Goal: Task Accomplishment & Management: Use online tool/utility

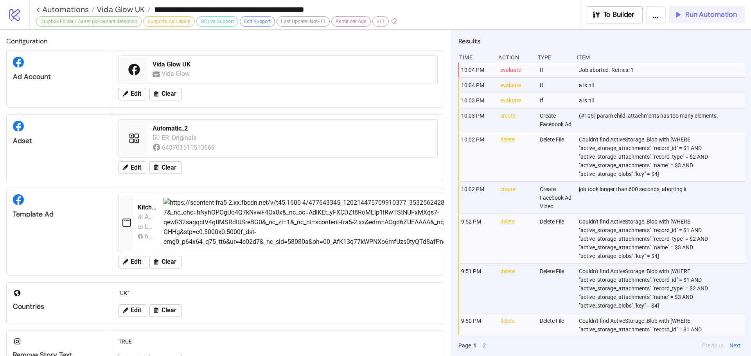
click at [696, 14] on span "Run Automation" at bounding box center [711, 14] width 52 height 9
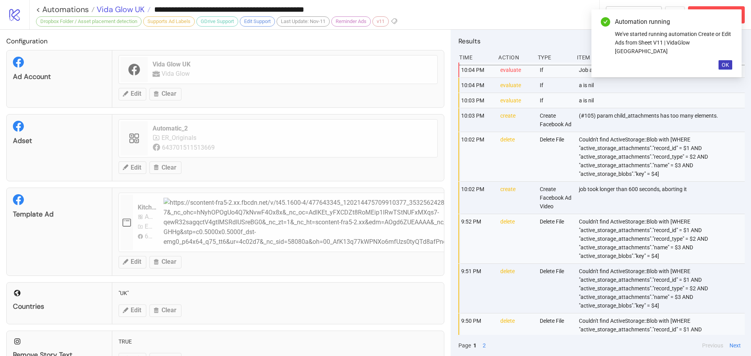
click at [131, 11] on span "Vida Glow UK" at bounding box center [120, 9] width 50 height 10
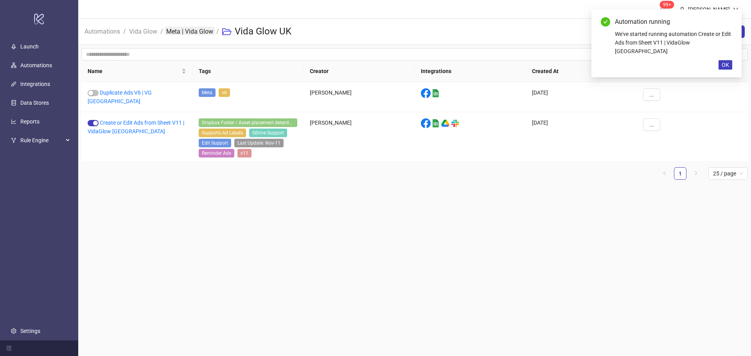
click at [183, 30] on link "Meta | Vida Glow" at bounding box center [190, 31] width 50 height 9
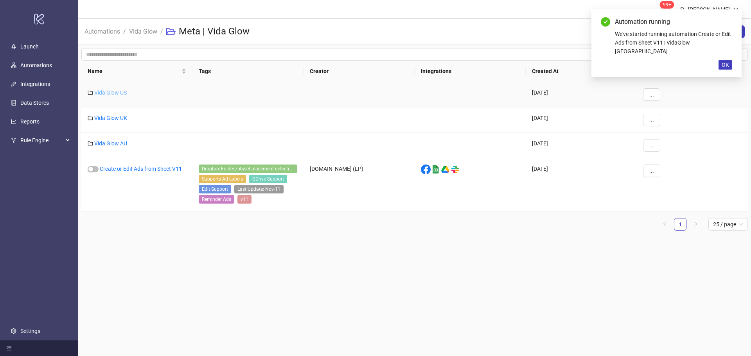
click at [123, 90] on link "Vida Glow US" at bounding box center [110, 93] width 32 height 6
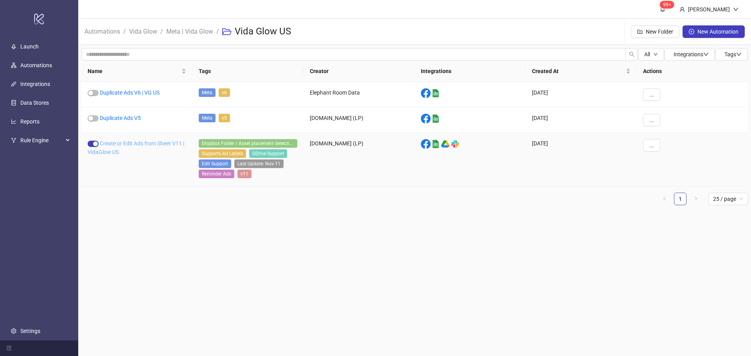
click at [121, 146] on link "Create or Edit Ads from Sheet V11 | VidaGlow US" at bounding box center [136, 147] width 97 height 15
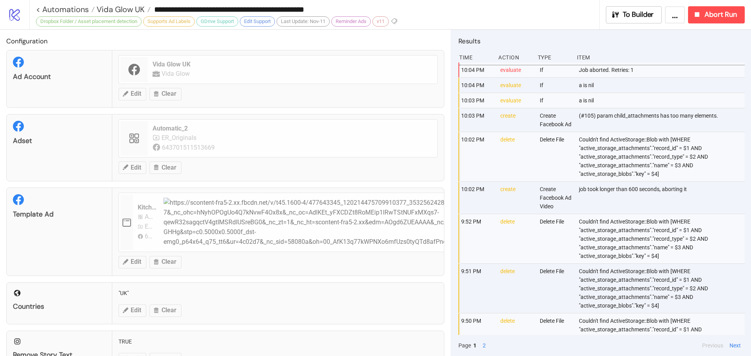
type input "**********"
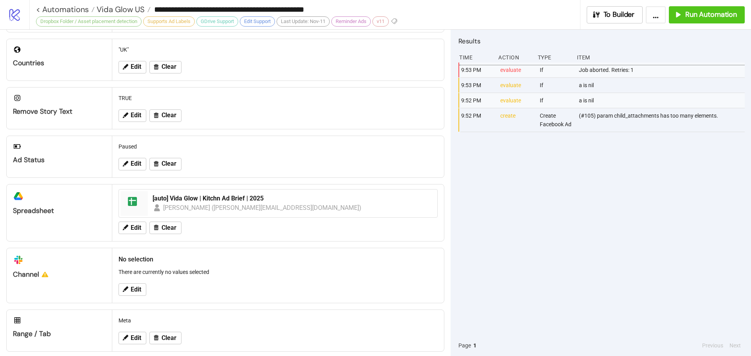
scroll to position [252, 0]
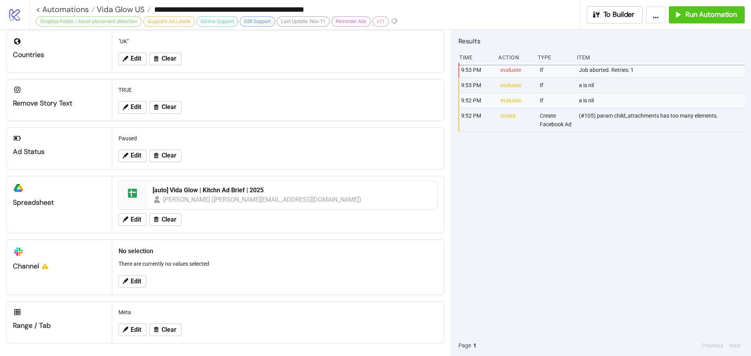
click at [536, 209] on div "9:53 PM evaluate If Job aborted. Retries: 1 9:53 PM evaluate If a is nil 9:52 P…" at bounding box center [602, 199] width 286 height 273
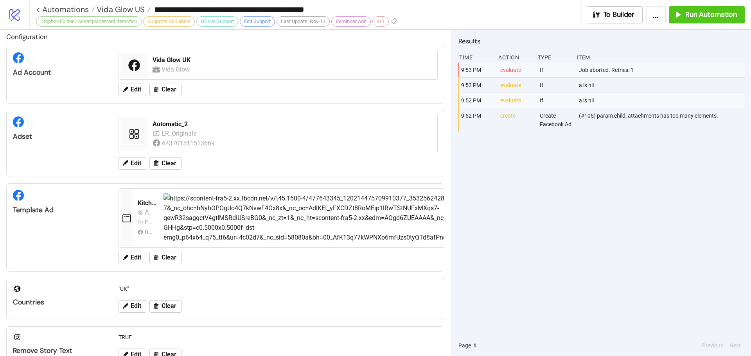
scroll to position [0, 0]
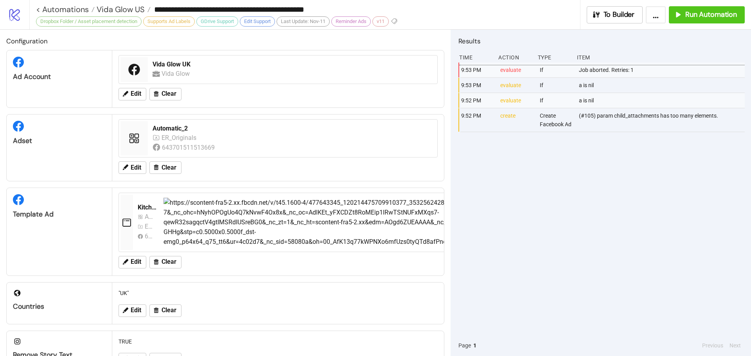
click at [136, 2] on div "**********" at bounding box center [308, 9] width 544 height 19
click at [136, 8] on span "Vida Glow US" at bounding box center [120, 9] width 50 height 10
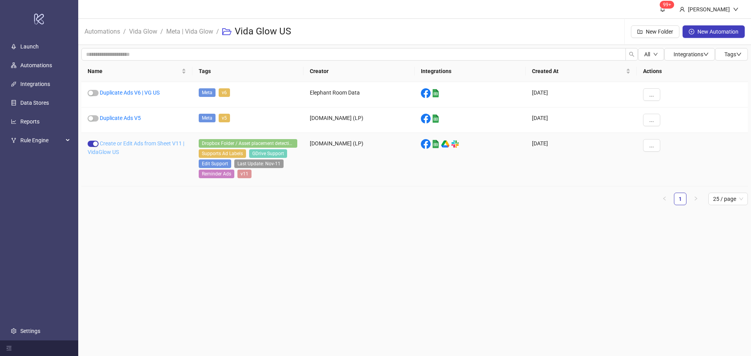
click at [124, 145] on link "Create or Edit Ads from Sheet V11 | VidaGlow US" at bounding box center [136, 147] width 97 height 15
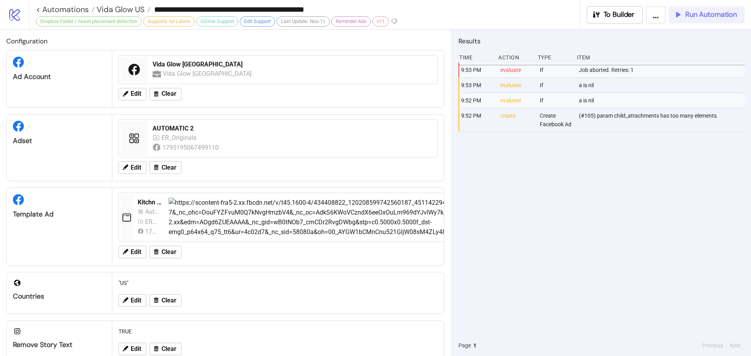
click at [696, 13] on span "Run Automation" at bounding box center [711, 14] width 52 height 9
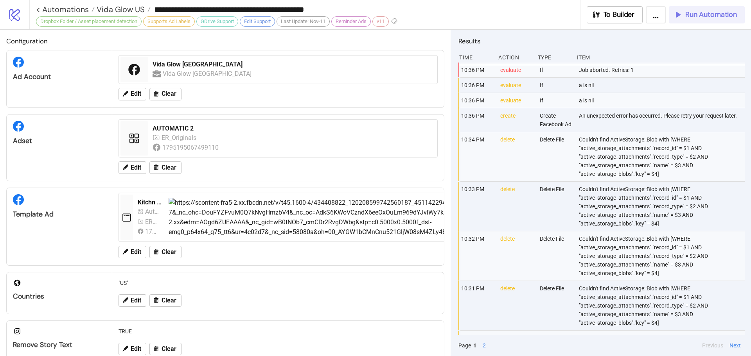
click at [707, 16] on span "Run Automation" at bounding box center [711, 14] width 52 height 9
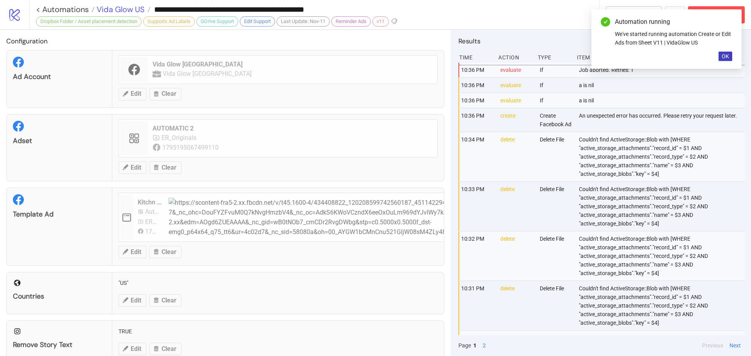
click at [130, 5] on span "Vida Glow US" at bounding box center [120, 9] width 50 height 10
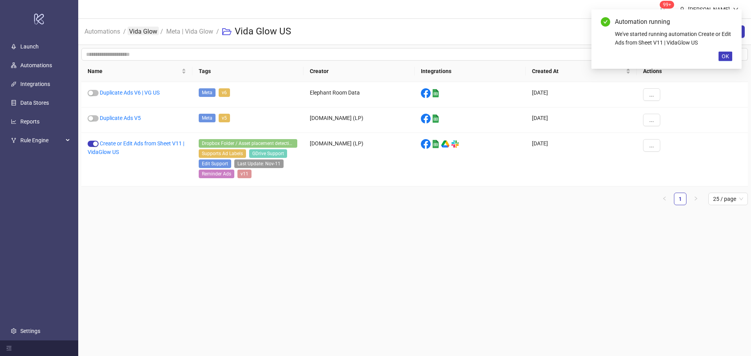
click at [152, 32] on link "Vida Glow" at bounding box center [143, 31] width 31 height 9
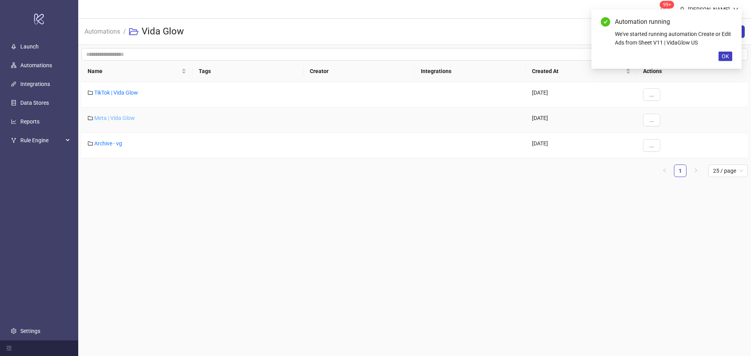
click at [118, 117] on link "Meta | Vida Glow" at bounding box center [114, 118] width 41 height 6
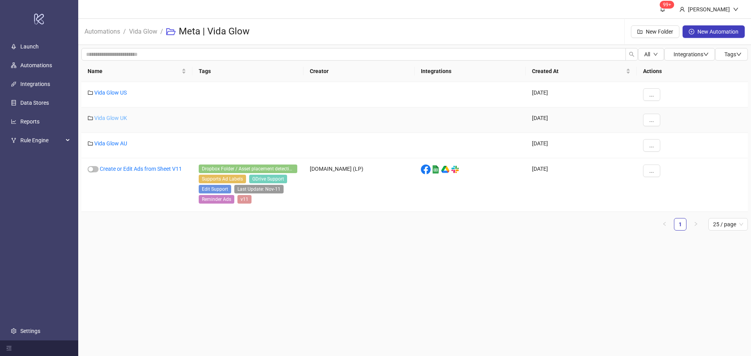
click at [120, 116] on link "Vida Glow UK" at bounding box center [110, 118] width 33 height 6
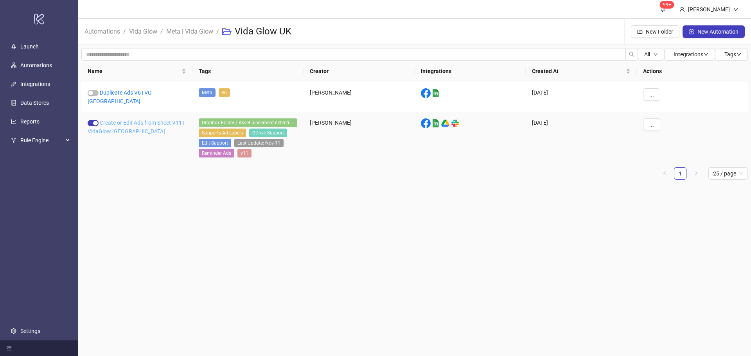
click at [129, 120] on link "Create or Edit Ads from Sheet V11 | VidaGlow [GEOGRAPHIC_DATA]" at bounding box center [136, 127] width 97 height 15
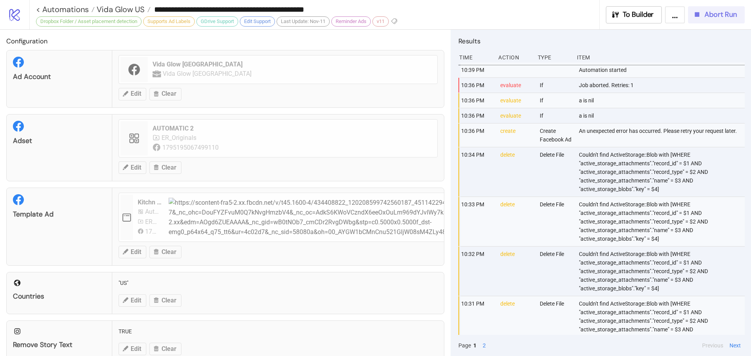
type input "**********"
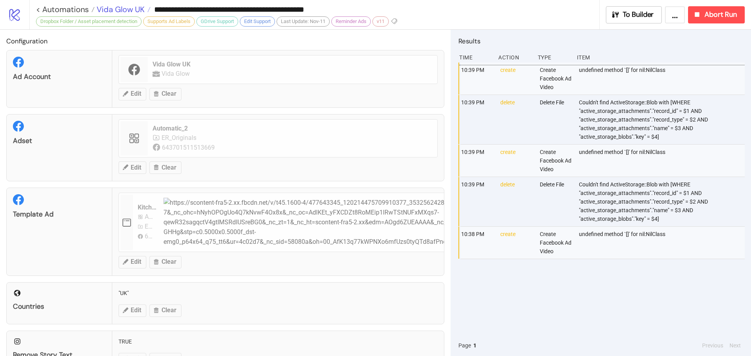
click at [129, 11] on span "Vida Glow UK" at bounding box center [120, 9] width 50 height 10
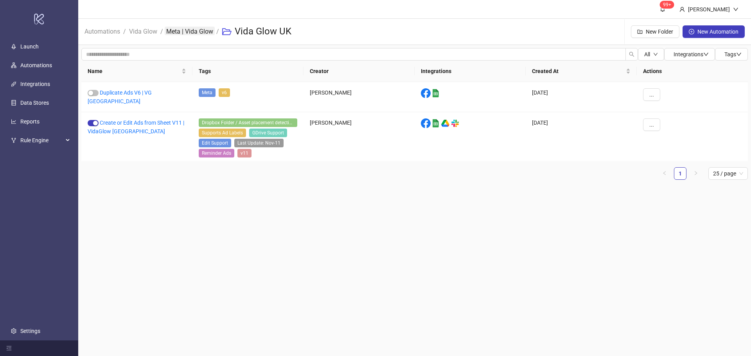
click at [190, 31] on link "Meta | Vida Glow" at bounding box center [190, 31] width 50 height 9
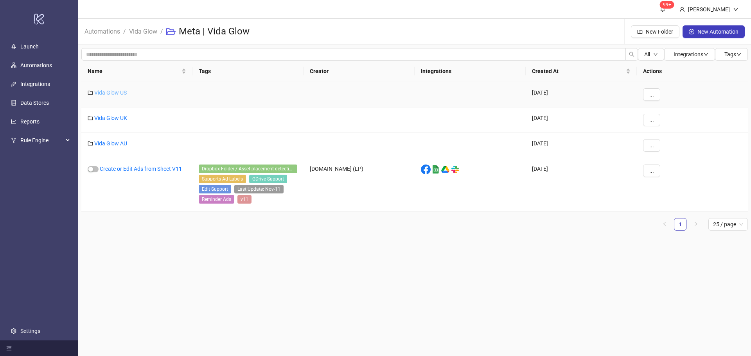
click at [115, 92] on link "Vida Glow US" at bounding box center [110, 93] width 32 height 6
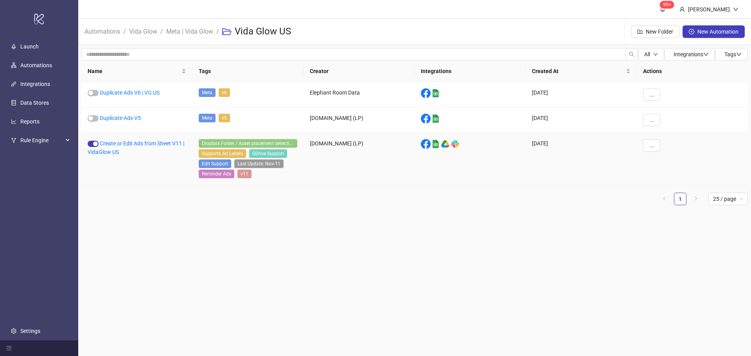
click at [124, 147] on div "Create or Edit Ads from Sheet V11 | VidaGlow US" at bounding box center [136, 160] width 111 height 54
click at [122, 144] on link "Create or Edit Ads from Sheet V11 | VidaGlow US" at bounding box center [136, 147] width 97 height 15
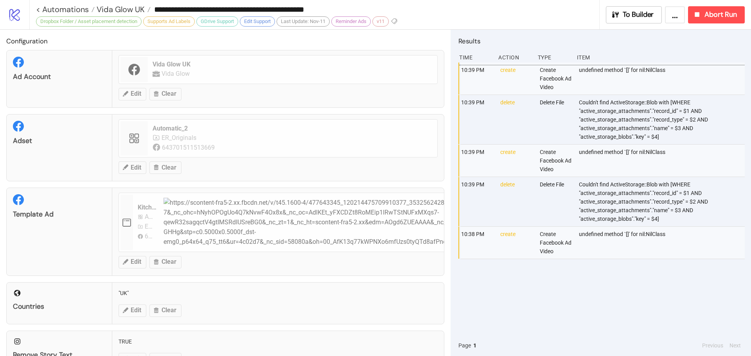
type input "**********"
